Goal: Information Seeking & Learning: Learn about a topic

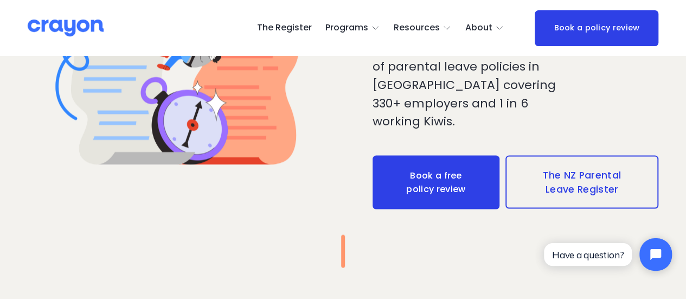
scroll to position [940, 0]
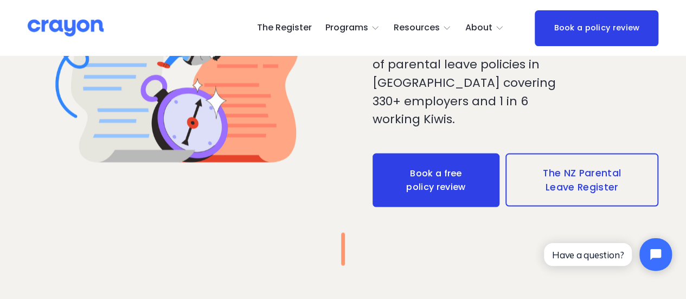
click at [614, 174] on link "The NZ Parental Leave Register" at bounding box center [581, 179] width 153 height 53
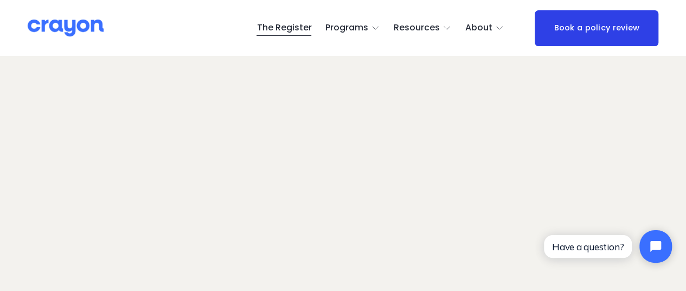
scroll to position [68, 0]
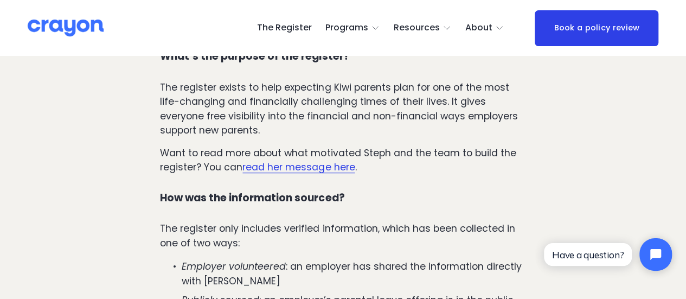
scroll to position [299, 0]
click at [350, 168] on link "read her message here" at bounding box center [298, 166] width 112 height 13
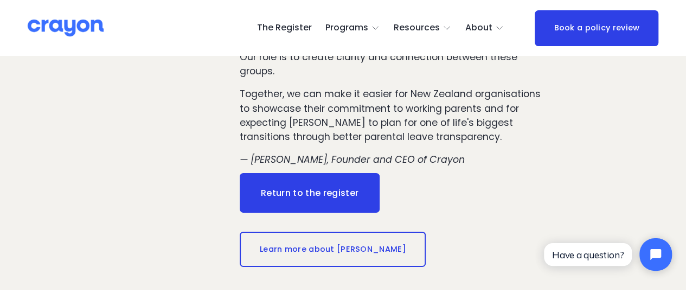
scroll to position [1752, 0]
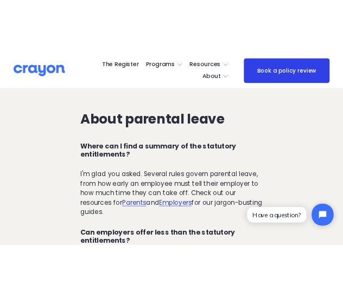
scroll to position [1531, 0]
